Goal: Information Seeking & Learning: Learn about a topic

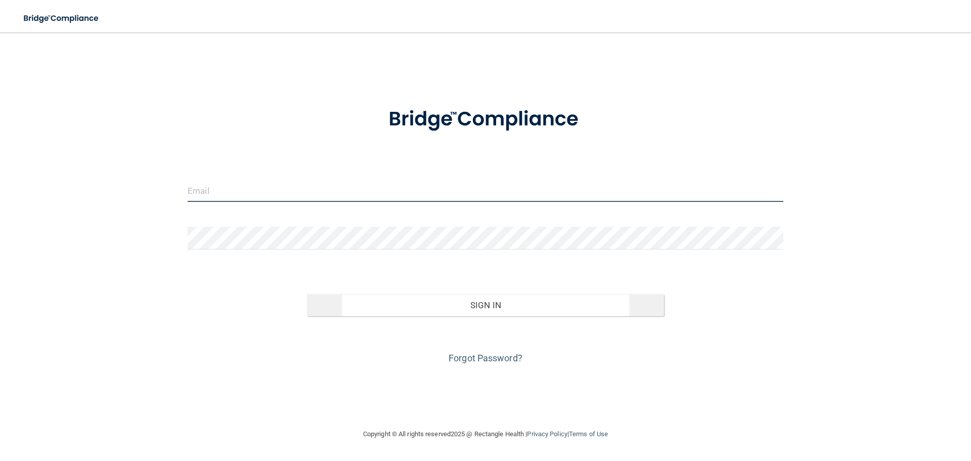
type input "[EMAIL_ADDRESS][DOMAIN_NAME]"
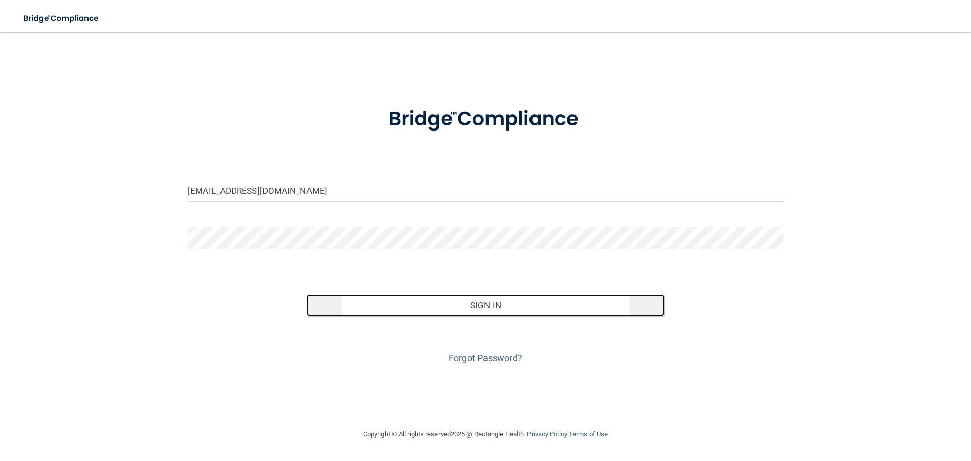
click at [465, 305] on button "Sign In" at bounding box center [485, 305] width 357 height 22
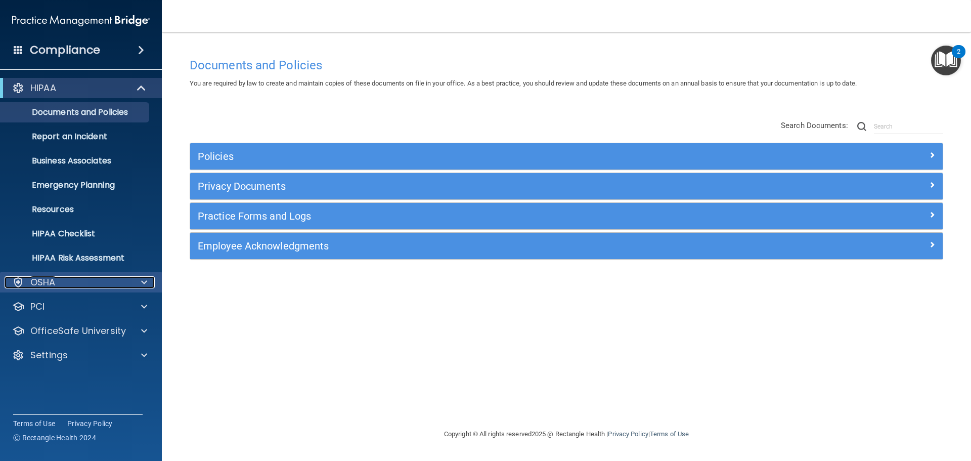
click at [67, 287] on div "OSHA" at bounding box center [67, 282] width 125 height 12
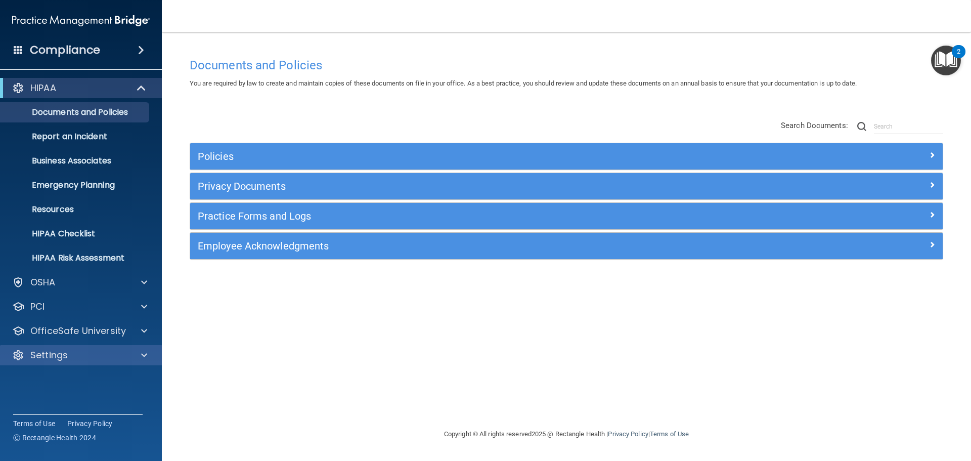
click at [74, 348] on div "Settings" at bounding box center [81, 355] width 162 height 20
click at [74, 356] on div "Settings" at bounding box center [67, 355] width 125 height 12
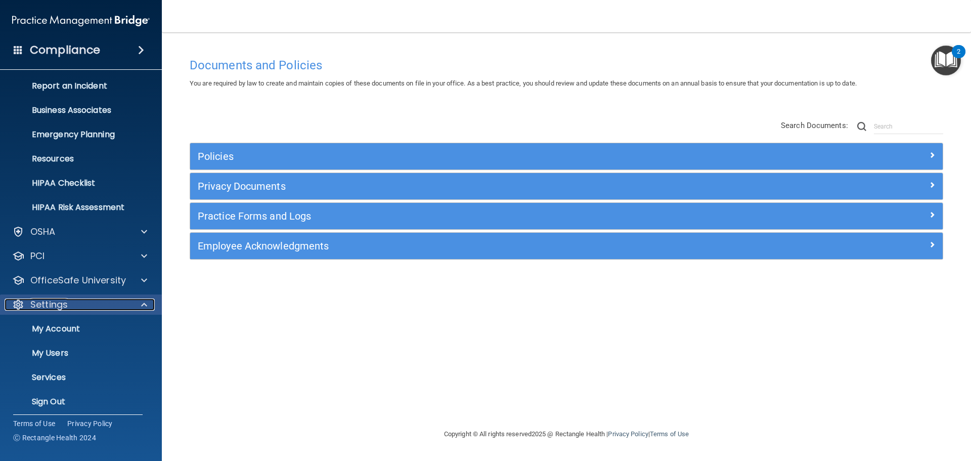
scroll to position [56, 0]
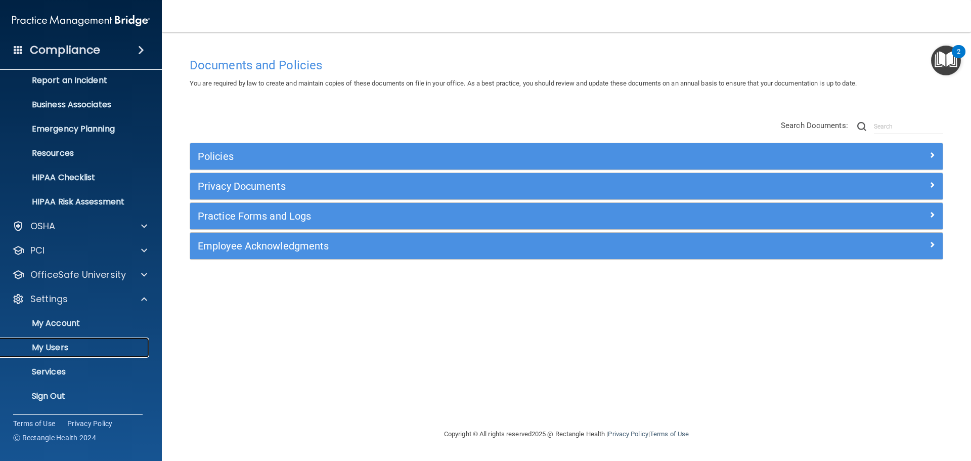
click at [79, 349] on p "My Users" at bounding box center [76, 347] width 138 height 10
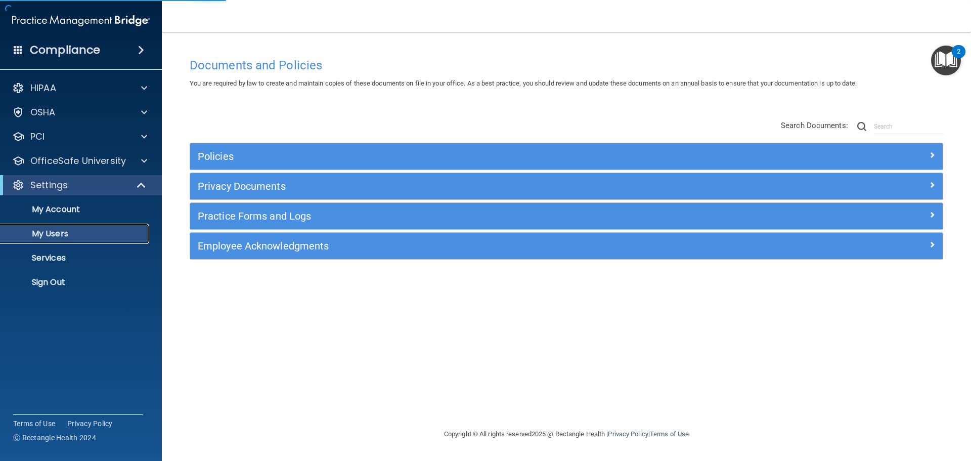
select select "20"
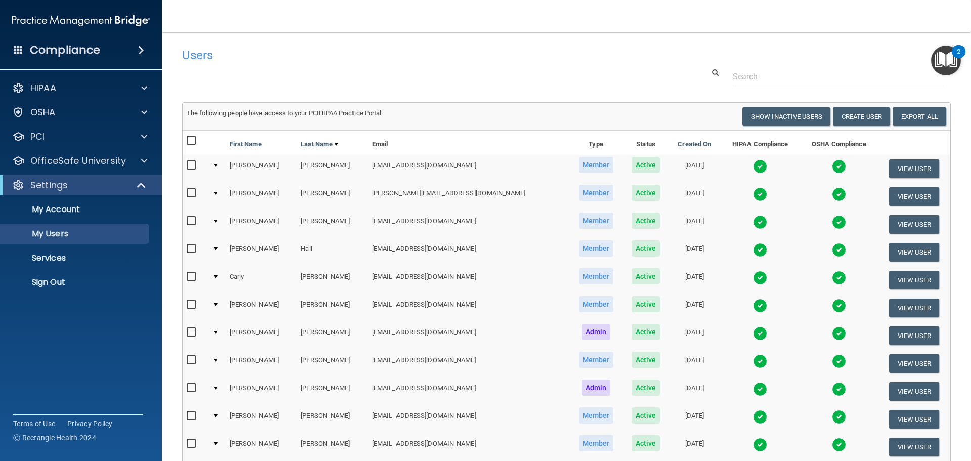
click at [89, 48] on h4 "Compliance" at bounding box center [65, 50] width 70 height 14
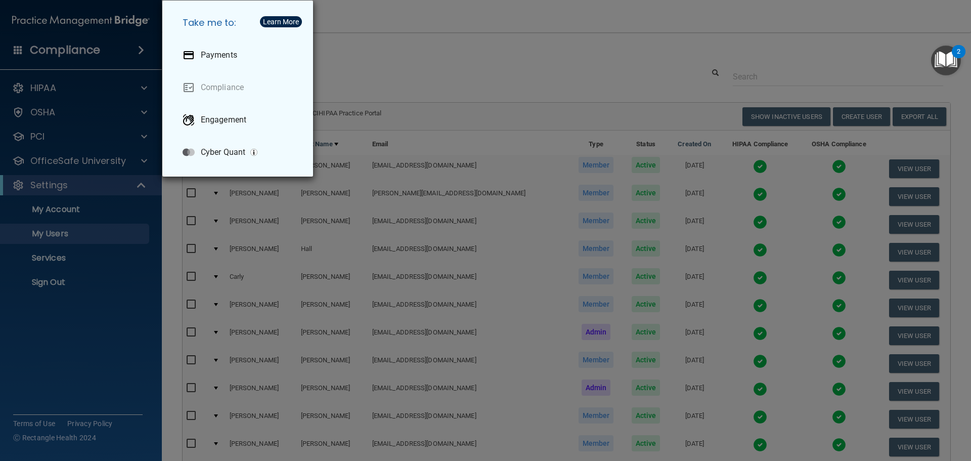
click at [381, 47] on div "Take me to: Payments Compliance Engagement Cyber Quant" at bounding box center [485, 230] width 971 height 461
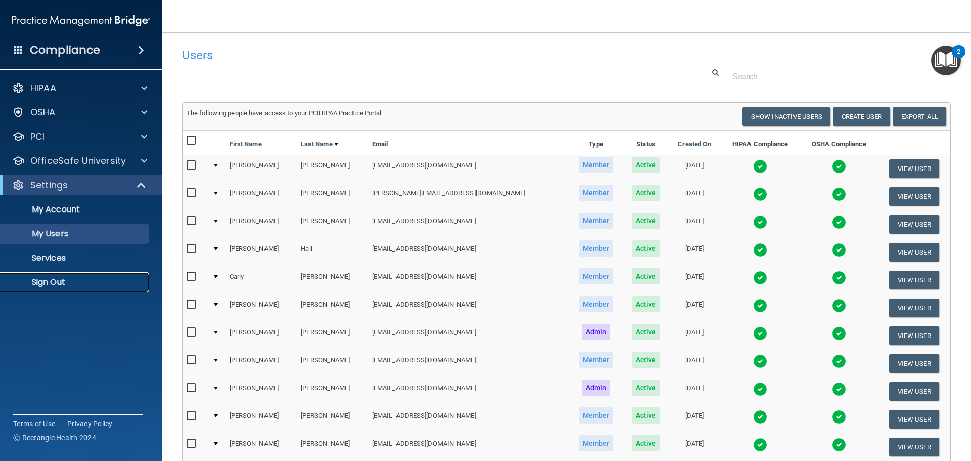
click at [50, 278] on p "Sign Out" at bounding box center [76, 282] width 138 height 10
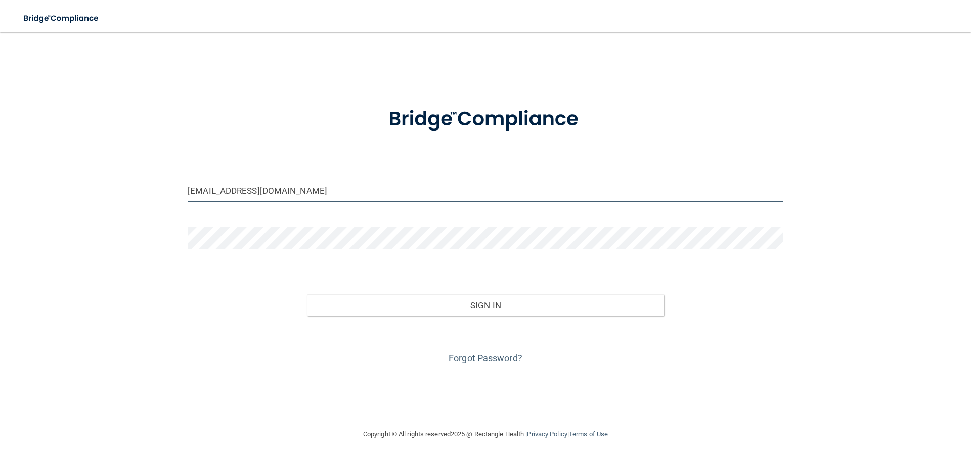
click at [306, 194] on input "[EMAIL_ADDRESS][DOMAIN_NAME]" at bounding box center [485, 190] width 595 height 23
type input "[EMAIL_ADDRESS][DOMAIN_NAME]"
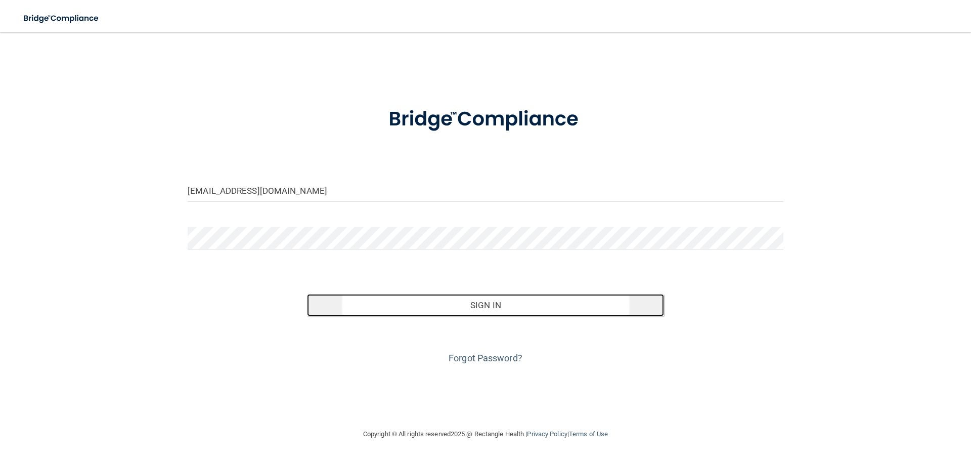
click at [496, 301] on button "Sign In" at bounding box center [485, 305] width 357 height 22
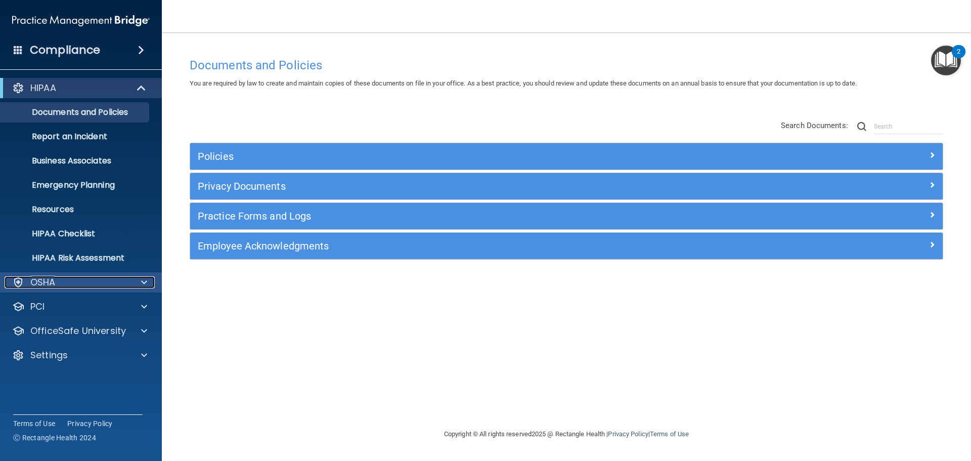
click at [52, 286] on p "OSHA" at bounding box center [42, 282] width 25 height 12
click at [60, 282] on div "OSHA" at bounding box center [67, 282] width 125 height 12
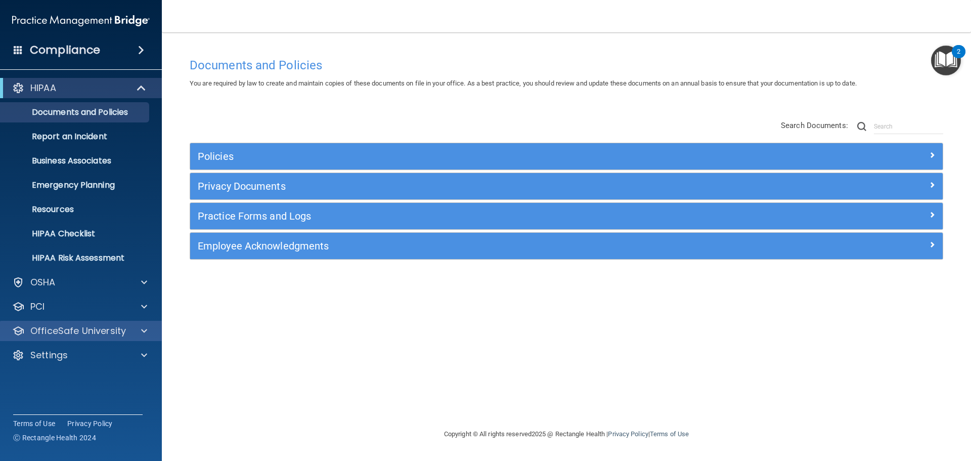
click at [60, 337] on div "OfficeSafe University" at bounding box center [81, 330] width 162 height 20
click at [72, 334] on p "OfficeSafe University" at bounding box center [78, 331] width 96 height 12
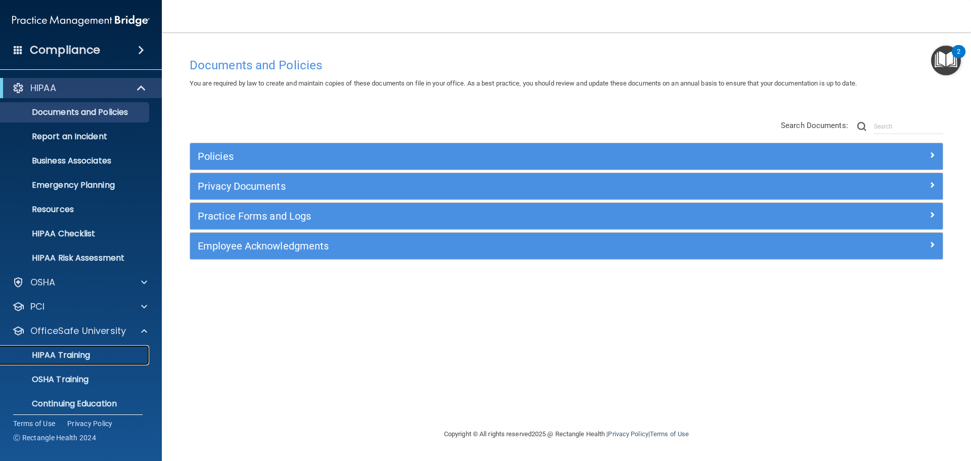
click at [74, 354] on p "HIPAA Training" at bounding box center [48, 355] width 83 height 10
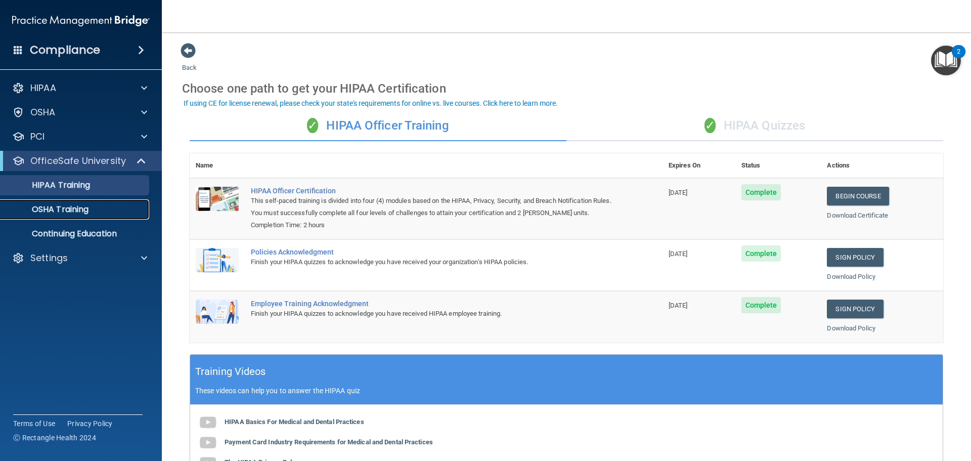
click at [82, 209] on p "OSHA Training" at bounding box center [48, 209] width 82 height 10
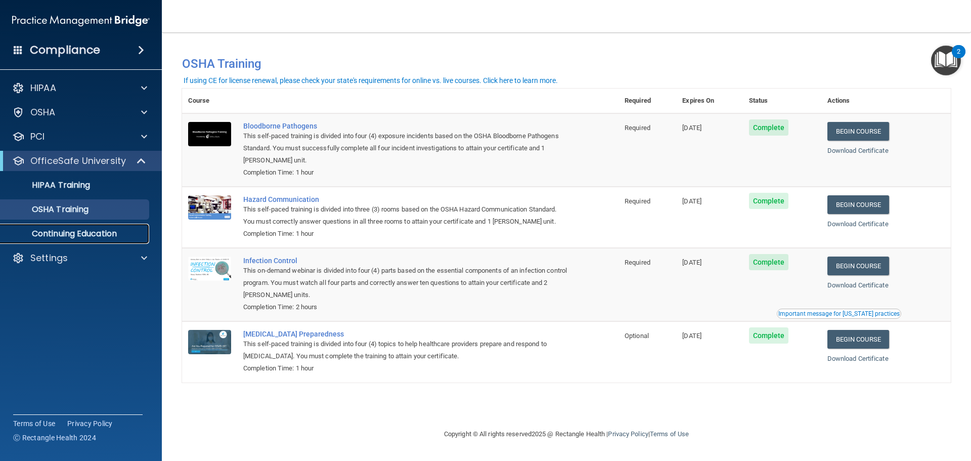
click at [76, 230] on p "Continuing Education" at bounding box center [76, 233] width 138 height 10
